Goal: Task Accomplishment & Management: Manage account settings

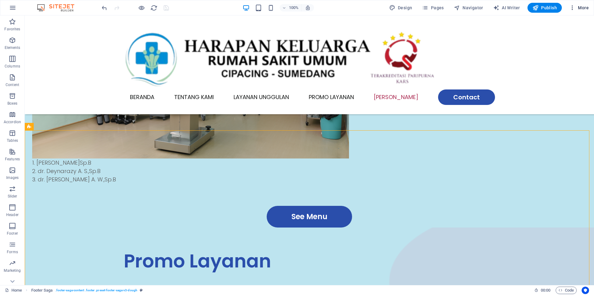
click at [588, 6] on span "More" at bounding box center [580, 8] width 20 height 6
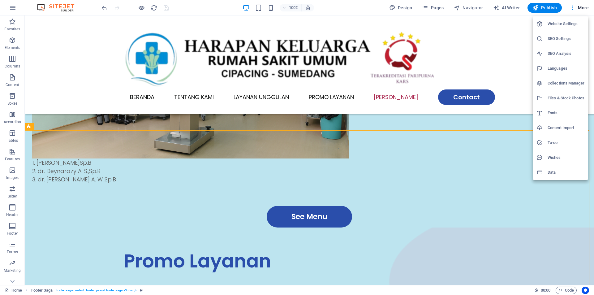
click at [573, 21] on h6 "Website Settings" at bounding box center [566, 23] width 37 height 7
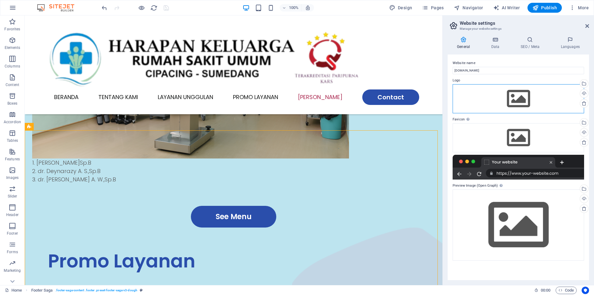
click at [519, 97] on div "Drag files here, click to choose files or select files from Files or our free s…" at bounding box center [519, 98] width 132 height 29
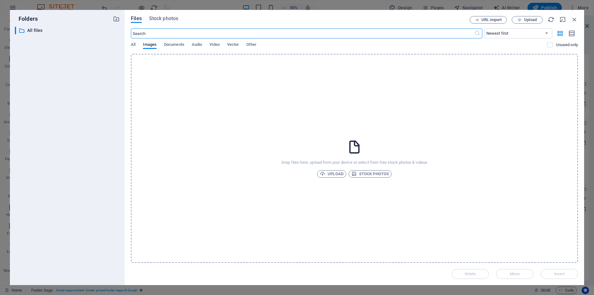
scroll to position [1037, 0]
click at [572, 18] on icon "button" at bounding box center [575, 19] width 7 height 7
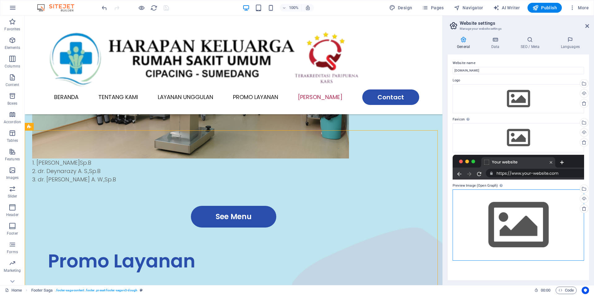
click at [516, 222] on div "Drag files here, click to choose files or select files from Files or our free s…" at bounding box center [519, 224] width 132 height 71
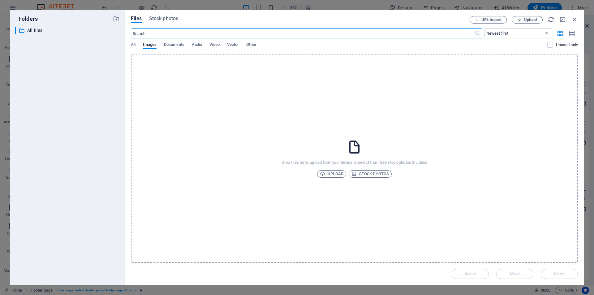
scroll to position [1037, 0]
click at [339, 174] on span "Upload" at bounding box center [332, 173] width 24 height 7
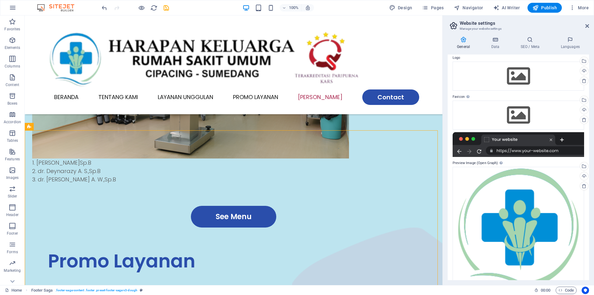
scroll to position [0, 0]
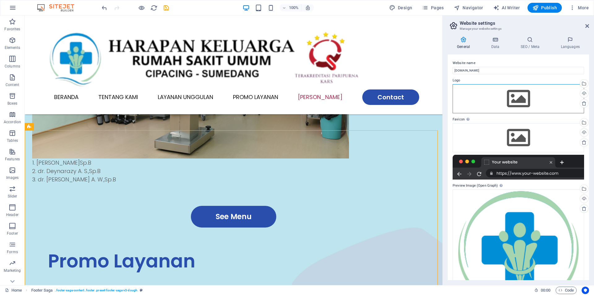
click at [517, 98] on div "Drag files here, click to choose files or select files from Files or our free s…" at bounding box center [519, 98] width 132 height 29
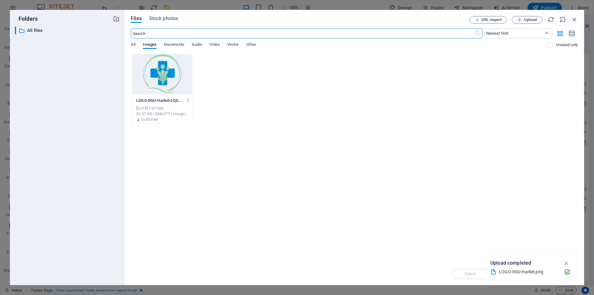
scroll to position [1037, 0]
click at [173, 68] on div at bounding box center [163, 74] width 60 height 40
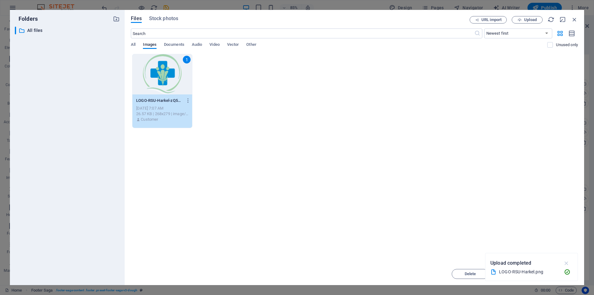
click at [566, 262] on icon "button" at bounding box center [567, 263] width 7 height 7
click at [552, 273] on span "Insert" at bounding box center [560, 274] width 32 height 4
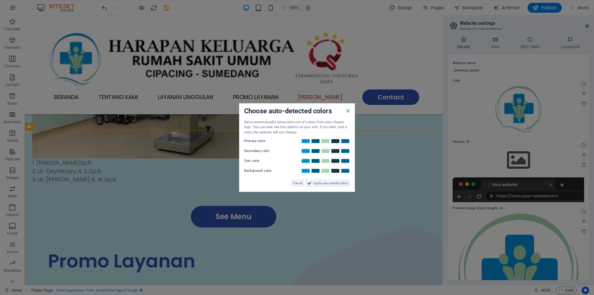
click at [515, 159] on aside "Choose auto-detected colors We've automatically extracted a set of colors from …" at bounding box center [297, 147] width 594 height 295
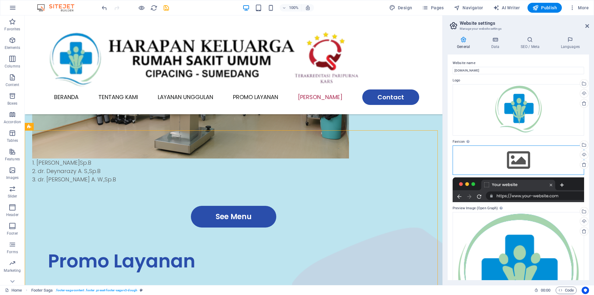
click at [515, 159] on div "Drag files here, click to choose files or select files from Files or our free s…" at bounding box center [519, 160] width 132 height 29
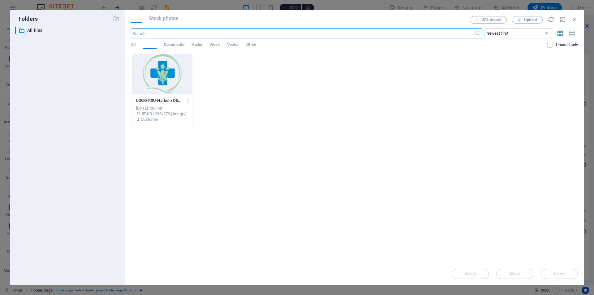
scroll to position [1037, 0]
click at [175, 74] on div at bounding box center [163, 74] width 60 height 40
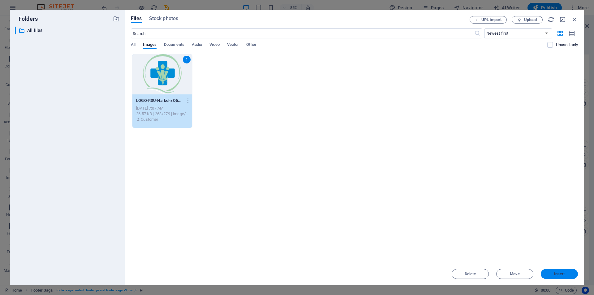
click at [558, 272] on span "Insert" at bounding box center [560, 274] width 11 height 4
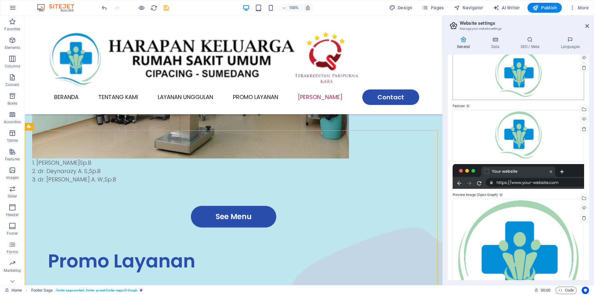
scroll to position [0, 0]
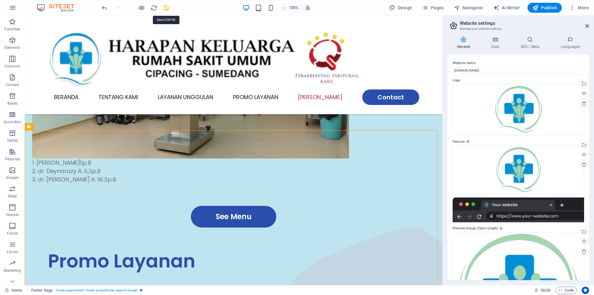
click at [165, 7] on icon "save" at bounding box center [166, 7] width 7 height 7
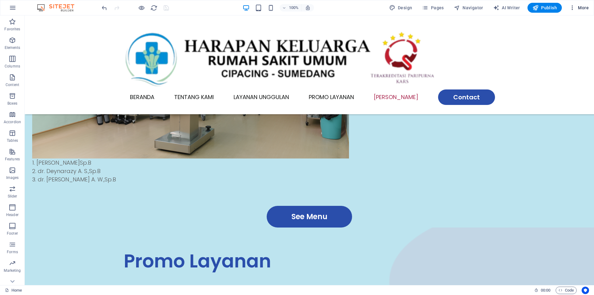
click at [587, 7] on span "More" at bounding box center [580, 8] width 20 height 6
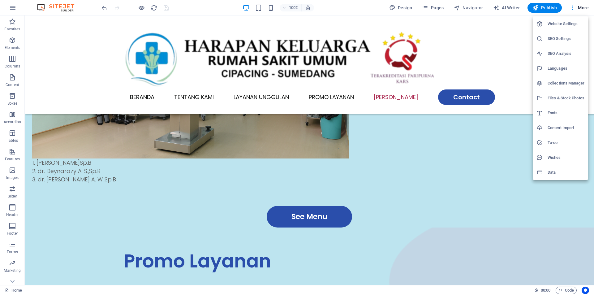
click at [569, 22] on h6 "Website Settings" at bounding box center [566, 23] width 37 height 7
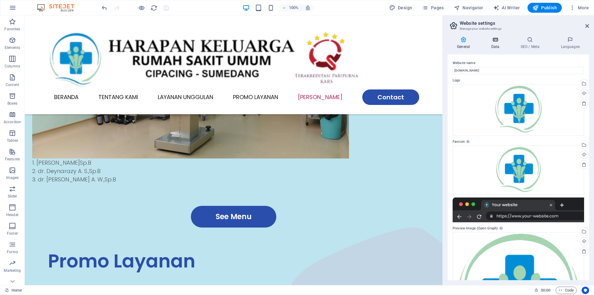
click at [495, 41] on icon at bounding box center [495, 40] width 27 height 6
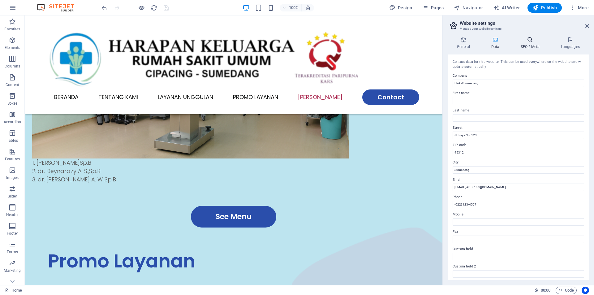
click at [532, 43] on h4 "SEO / Meta" at bounding box center [531, 43] width 40 height 13
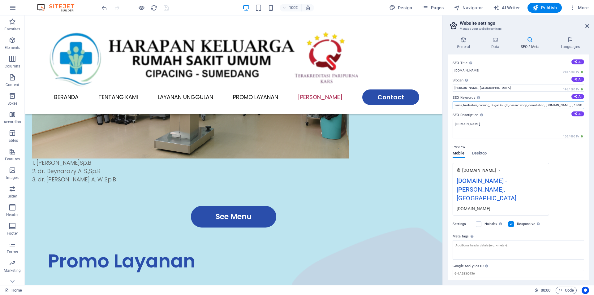
click at [498, 105] on input "treats, bestsellers, catering, SugarDough, dessert shop, donut shop, [DOMAIN_NA…" at bounding box center [519, 105] width 132 height 7
click at [499, 105] on input "treats, bestsellers, catering, SugarDough, dessert shop, donut shop, [DOMAIN_NA…" at bounding box center [519, 105] width 132 height 7
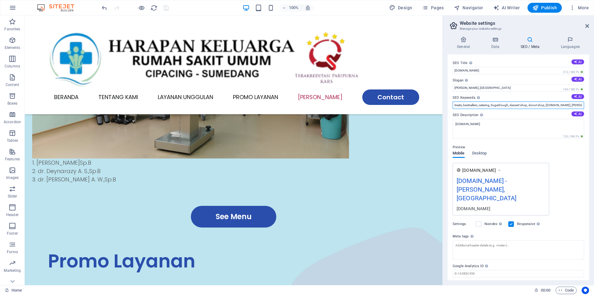
click at [499, 105] on input "treats, bestsellers, catering, SugarDough, dessert shop, donut shop, [DOMAIN_NA…" at bounding box center [519, 105] width 132 height 7
click at [473, 104] on input "Rumah Sakit Sumedang" at bounding box center [519, 105] width 132 height 7
type input "Rumah Sakit di [GEOGRAPHIC_DATA] dan [GEOGRAPHIC_DATA]"
drag, startPoint x: 481, startPoint y: 86, endPoint x: 445, endPoint y: 90, distance: 36.4
click at [445, 90] on div "General Data SEO / Meta Languages Website name [DOMAIN_NAME] Logo Drag files he…" at bounding box center [518, 159] width 151 height 254
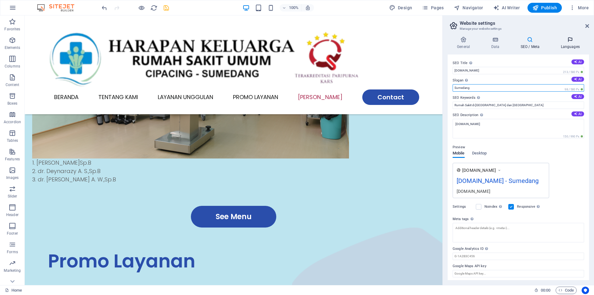
type input "Sumedang"
click at [568, 43] on h4 "Languages" at bounding box center [571, 43] width 38 height 13
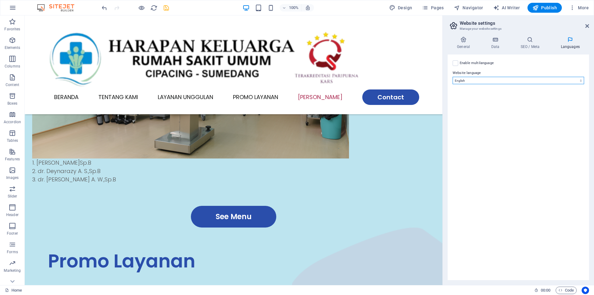
click at [555, 79] on select "Abkhazian Afar Afrikaans Akan Albanian Amharic Arabic Aragonese Armenian Assame…" at bounding box center [519, 80] width 132 height 7
select select "70"
click at [453, 77] on select "Abkhazian Afar Afrikaans Akan Albanian Amharic Arabic Aragonese Armenian Assame…" at bounding box center [519, 80] width 132 height 7
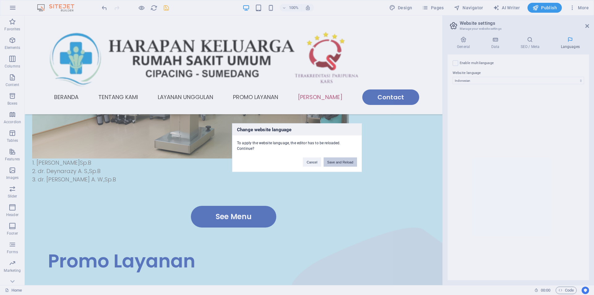
click at [343, 160] on button "Save and Reload" at bounding box center [340, 161] width 33 height 9
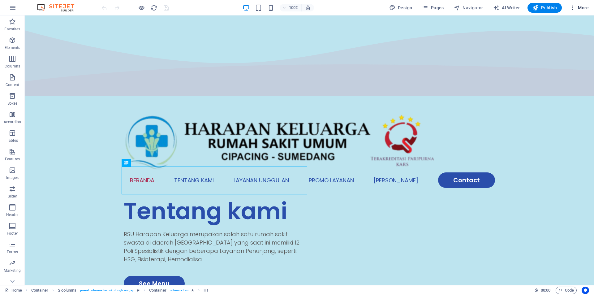
click at [581, 9] on span "More" at bounding box center [580, 8] width 20 height 6
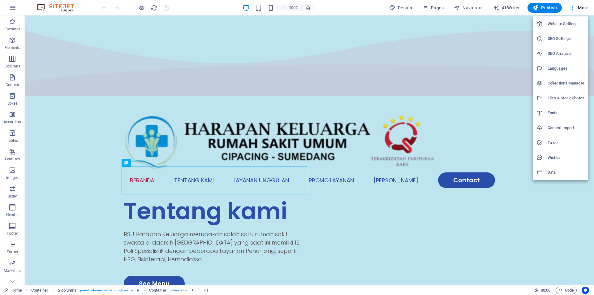
click at [558, 23] on h6 "Website Settings" at bounding box center [566, 23] width 37 height 7
select select "70"
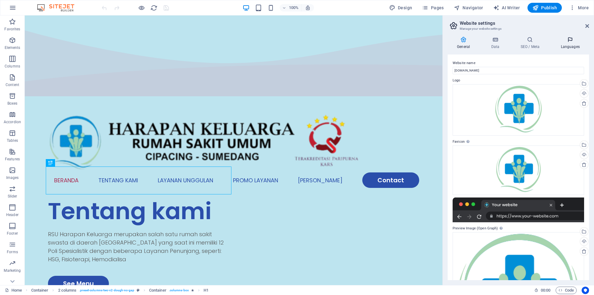
click at [566, 45] on h4 "Languages" at bounding box center [571, 43] width 38 height 13
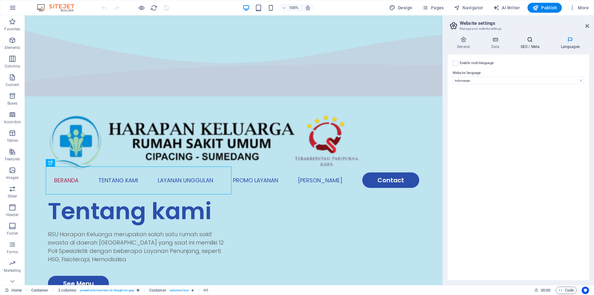
click at [529, 45] on h4 "SEO / Meta" at bounding box center [531, 43] width 40 height 13
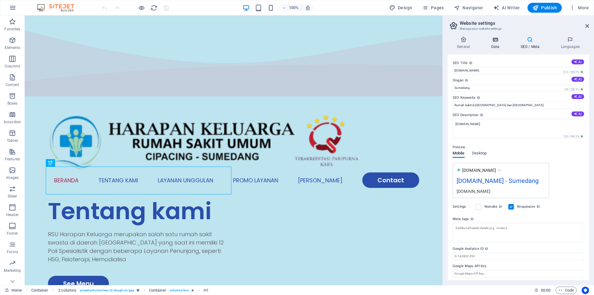
click at [500, 45] on h4 "Data" at bounding box center [496, 43] width 29 height 13
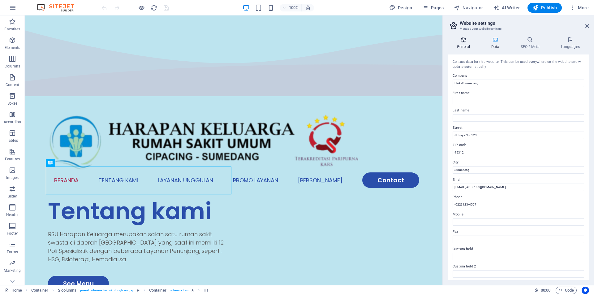
click at [466, 41] on icon at bounding box center [464, 40] width 32 height 6
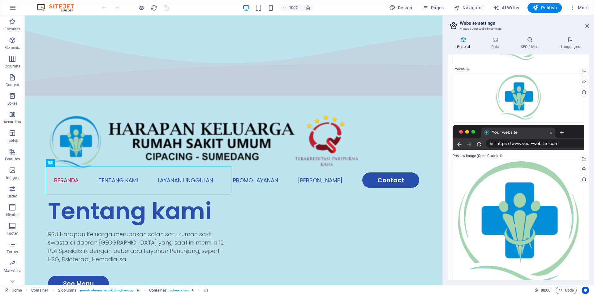
scroll to position [86, 0]
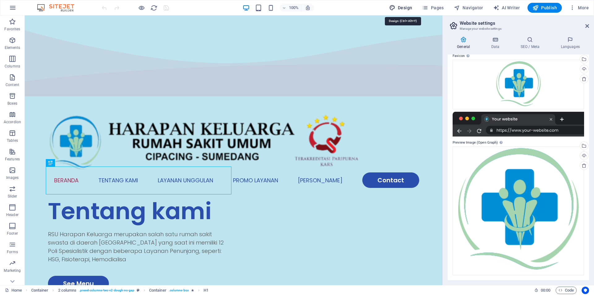
click at [401, 6] on span "Design" at bounding box center [401, 8] width 23 height 6
select select "px"
select select "300"
select select "px"
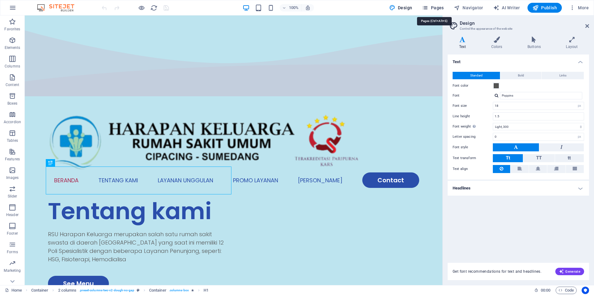
click at [429, 5] on icon "button" at bounding box center [425, 8] width 6 height 6
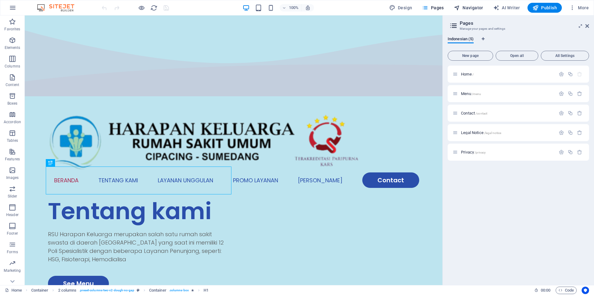
click at [480, 6] on span "Navigator" at bounding box center [468, 8] width 29 height 6
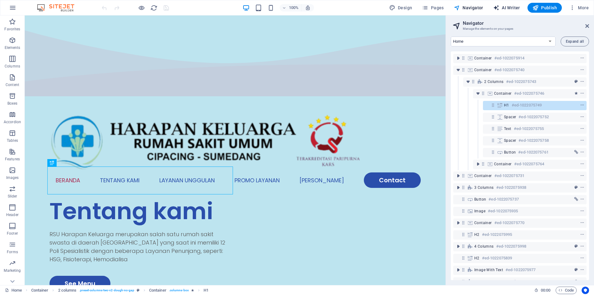
click at [509, 8] on span "AI Writer" at bounding box center [507, 8] width 27 height 6
select select "English"
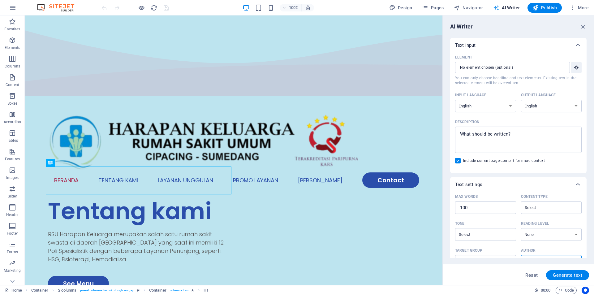
scroll to position [0, 0]
click at [581, 9] on span "More" at bounding box center [580, 8] width 20 height 6
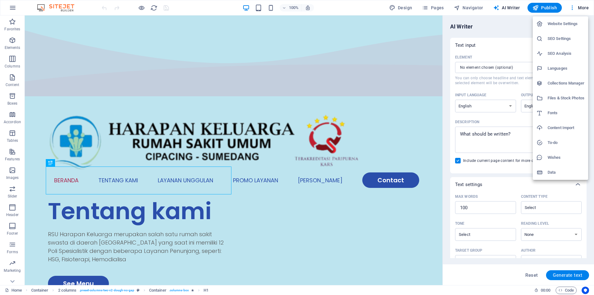
click at [561, 66] on h6 "Languages" at bounding box center [566, 68] width 37 height 7
select select "70"
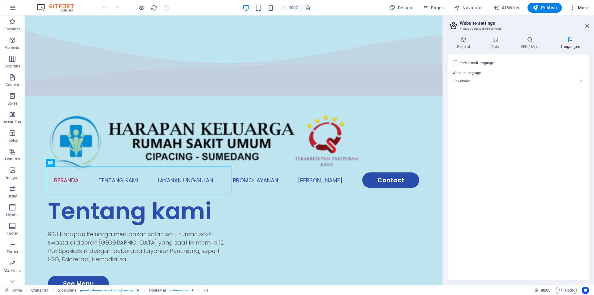
click at [581, 8] on span "More" at bounding box center [580, 8] width 20 height 6
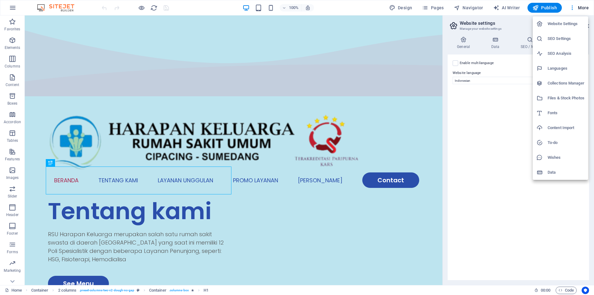
click at [564, 53] on h6 "SEO Analysis" at bounding box center [566, 53] width 37 height 7
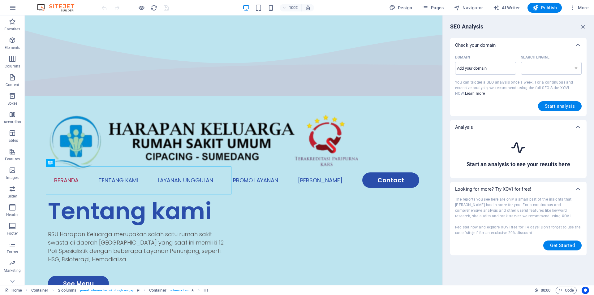
select select "google.com"
click at [556, 105] on span "Start analysis" at bounding box center [560, 106] width 30 height 5
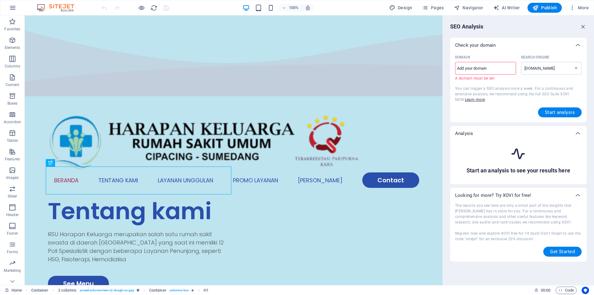
click at [503, 65] on input "Domain ​ A domain must be set" at bounding box center [485, 68] width 61 height 10
click at [588, 7] on span "More" at bounding box center [580, 8] width 20 height 6
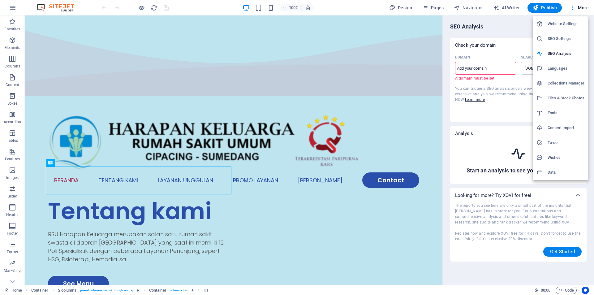
click at [556, 36] on h6 "SEO Settings" at bounding box center [566, 38] width 37 height 7
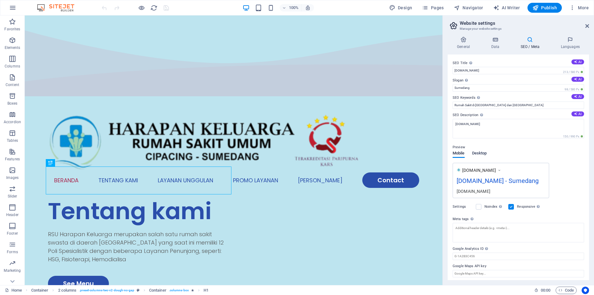
click at [481, 154] on span "Desktop" at bounding box center [479, 154] width 15 height 9
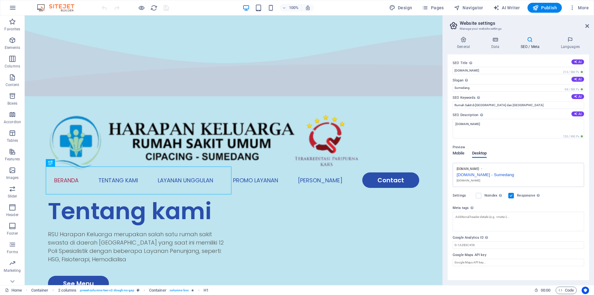
click at [463, 152] on span "Mobile" at bounding box center [459, 154] width 12 height 9
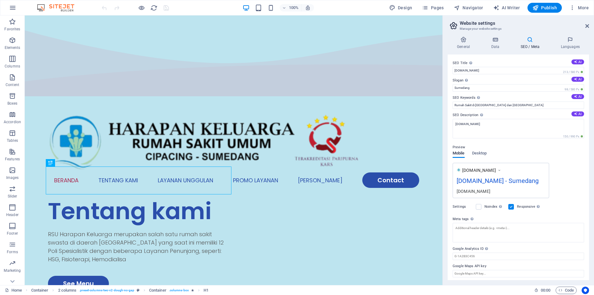
click at [485, 150] on div "Preview" at bounding box center [519, 147] width 132 height 7
click at [484, 154] on span "Desktop" at bounding box center [479, 154] width 15 height 9
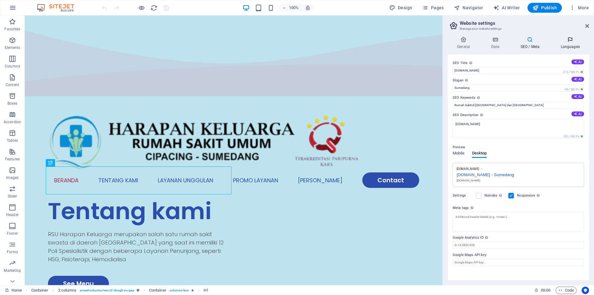
click at [569, 42] on icon at bounding box center [571, 40] width 38 height 6
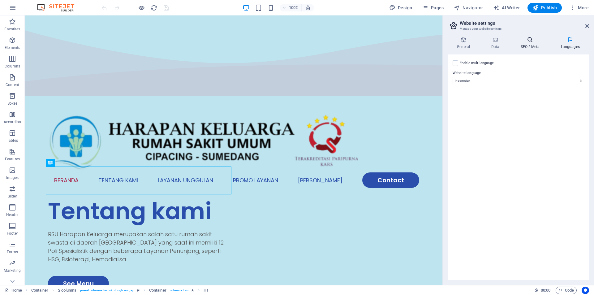
click at [535, 43] on h4 "SEO / Meta" at bounding box center [531, 43] width 40 height 13
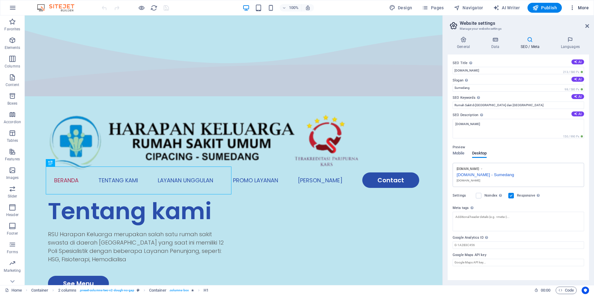
click at [582, 8] on span "More" at bounding box center [580, 8] width 20 height 6
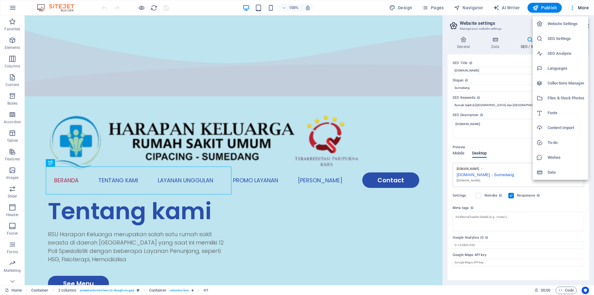
click at [568, 23] on h6 "Website Settings" at bounding box center [566, 23] width 37 height 7
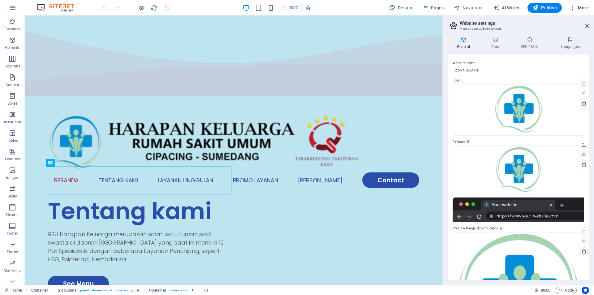
click at [581, 8] on span "More" at bounding box center [580, 8] width 20 height 6
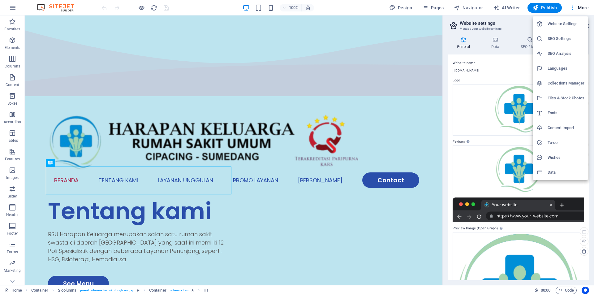
click at [566, 147] on li "To-do" at bounding box center [560, 142] width 55 height 15
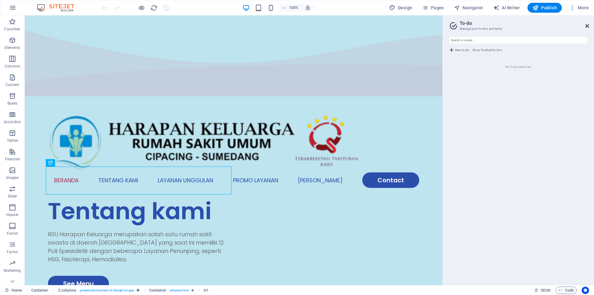
click at [587, 26] on icon at bounding box center [588, 26] width 4 height 5
